Goal: Find specific page/section: Find specific page/section

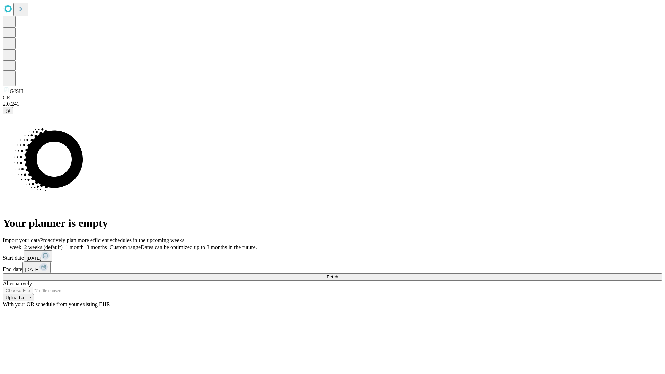
click at [338, 274] on span "Fetch" at bounding box center [332, 276] width 11 height 5
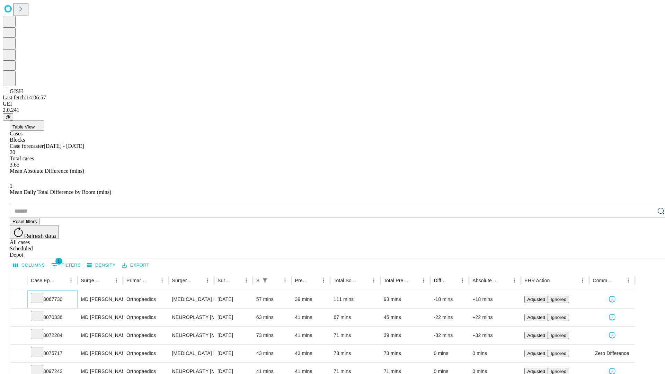
click at [41, 294] on icon at bounding box center [37, 297] width 7 height 7
